Goal: Navigation & Orientation: Go to known website

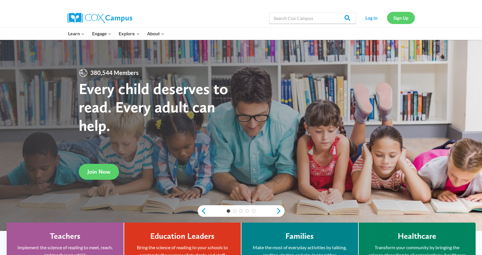
click at [405, 19] on link "Sign Up" at bounding box center [401, 18] width 28 height 12
click at [371, 18] on link "Log In" at bounding box center [371, 18] width 25 height 12
